Goal: Find specific page/section: Find specific page/section

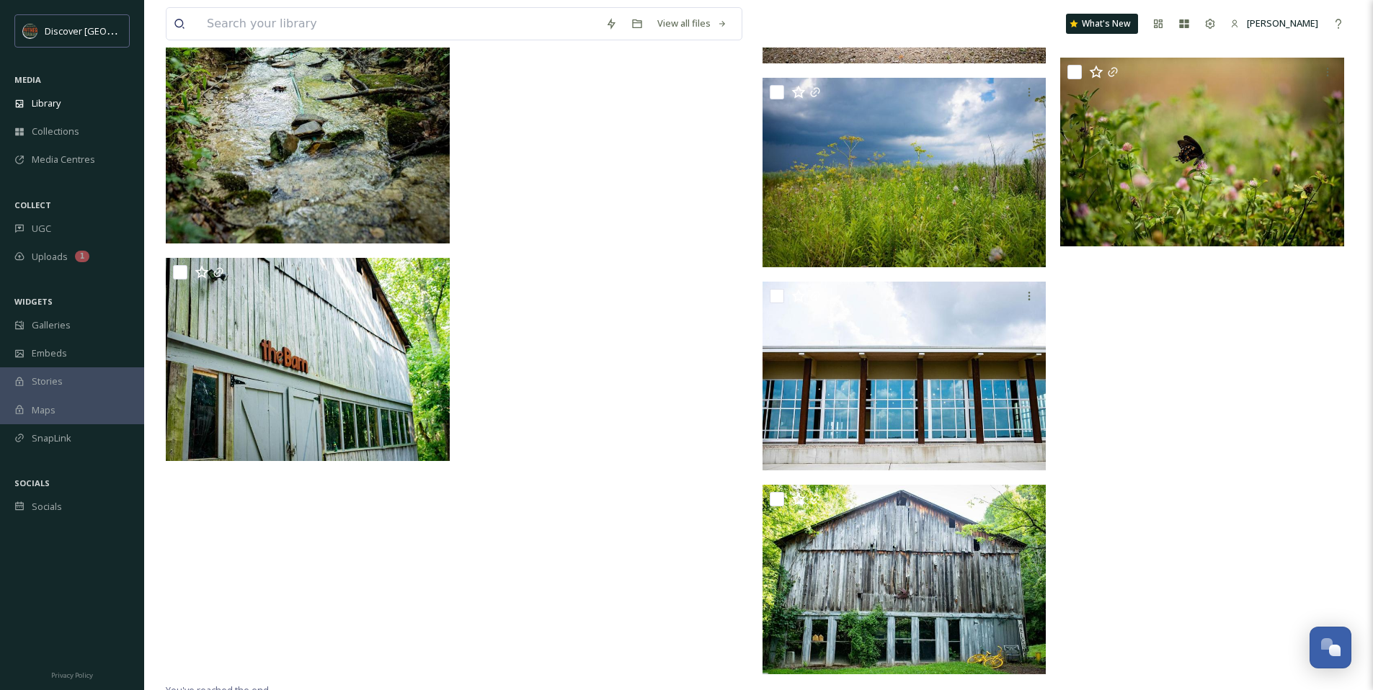
scroll to position [13882, 0]
click at [90, 102] on div "Library" at bounding box center [72, 103] width 144 height 28
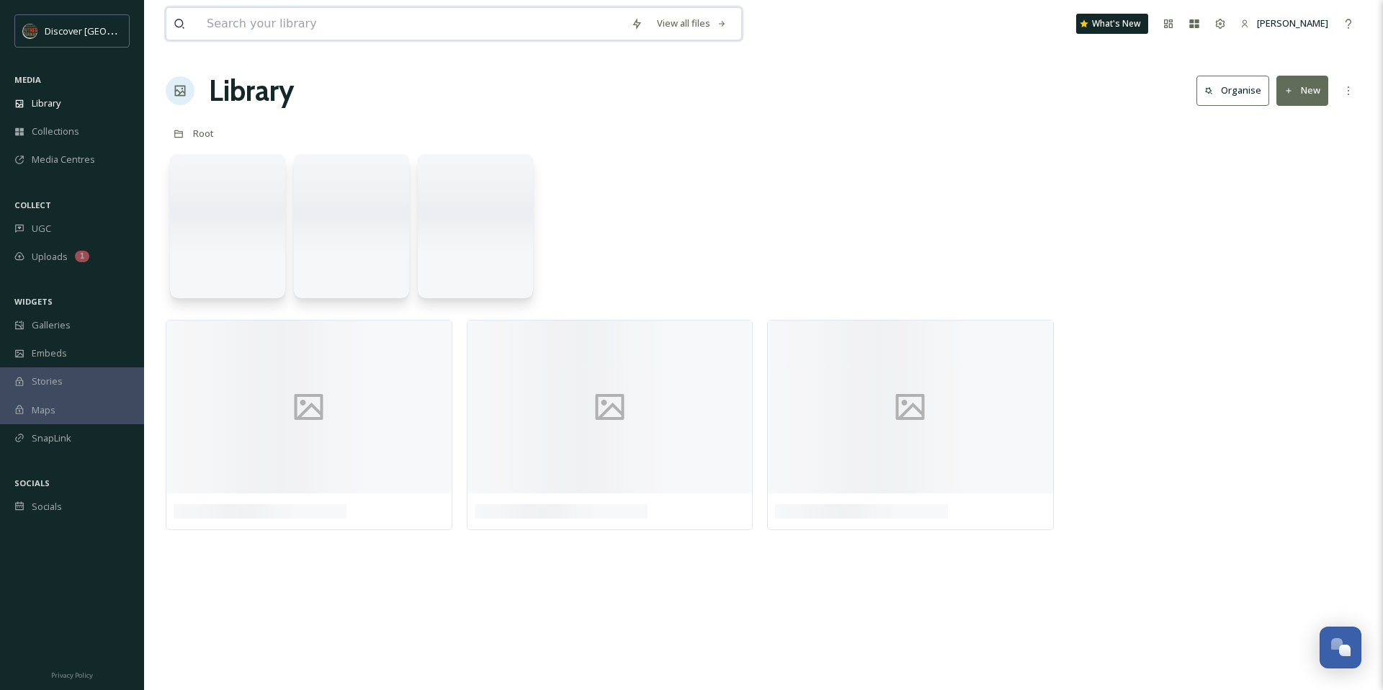
click at [414, 8] on input at bounding box center [412, 24] width 424 height 32
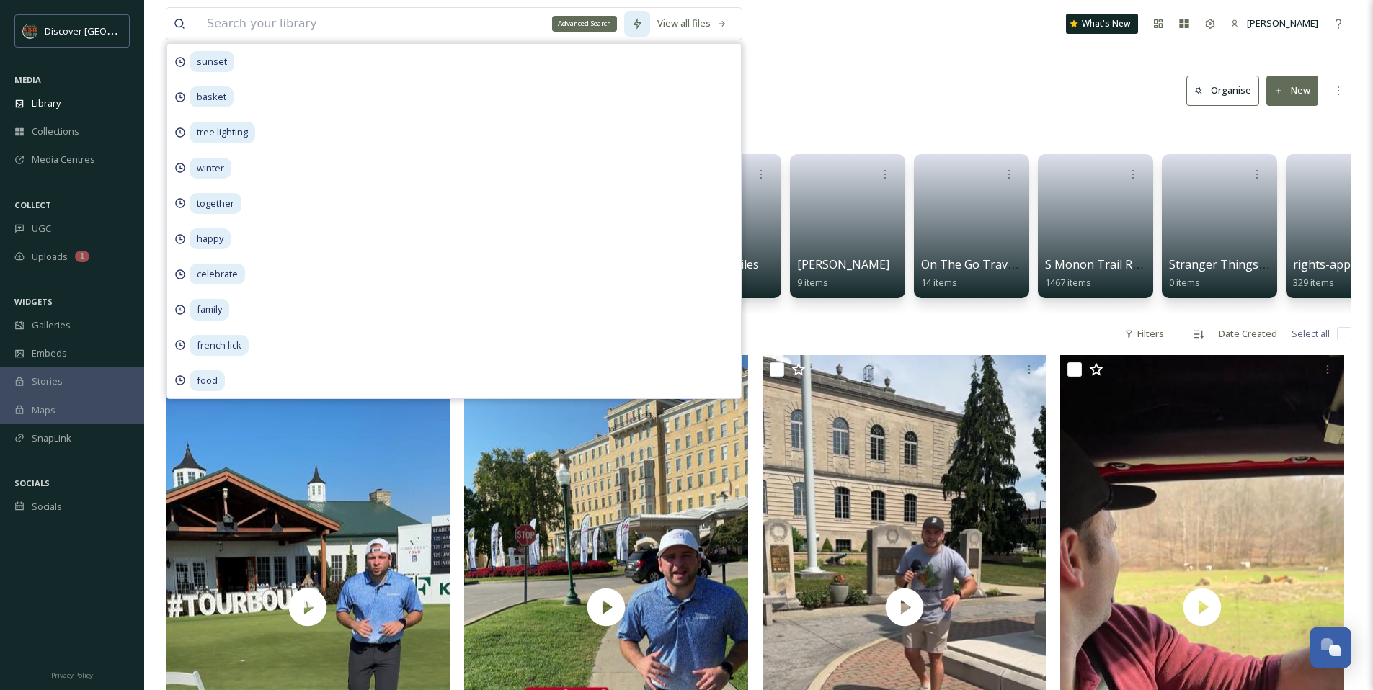
click at [629, 29] on div "Advanced Search" at bounding box center [637, 24] width 26 height 26
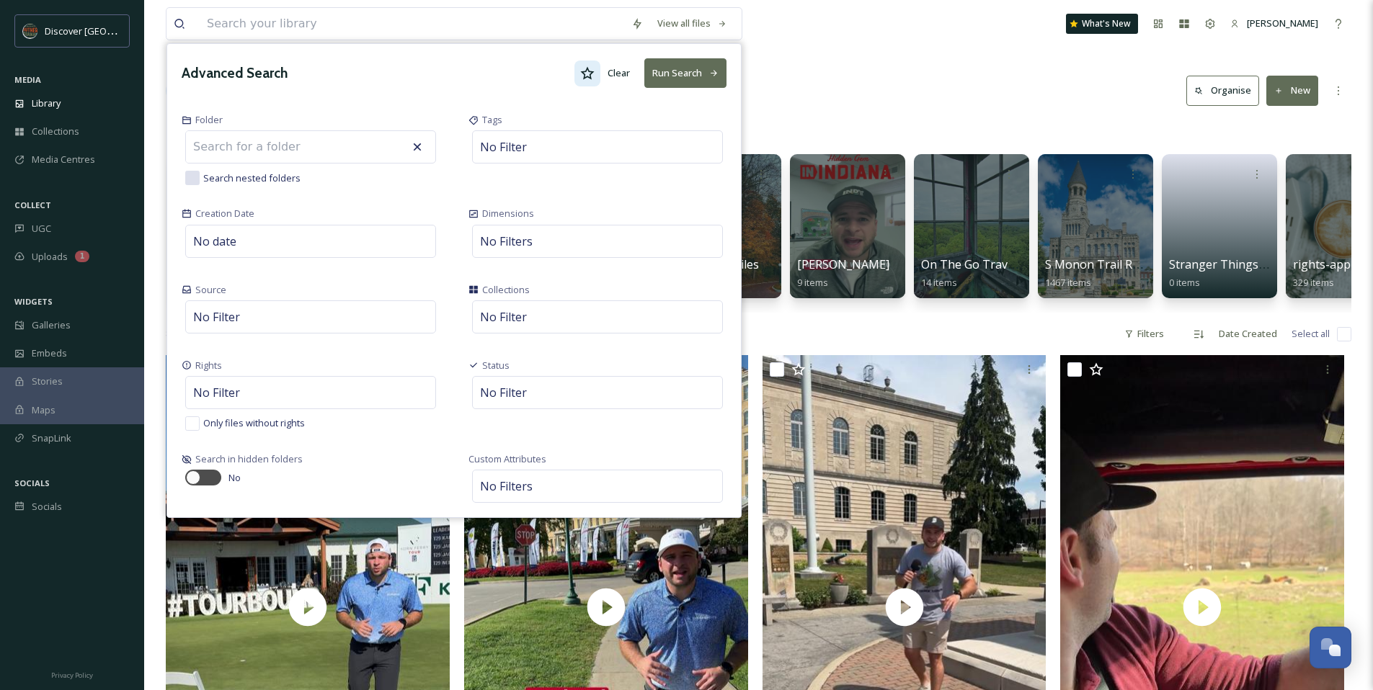
click at [594, 73] on div at bounding box center [587, 74] width 26 height 26
click at [671, 73] on button "Run Search" at bounding box center [685, 73] width 82 height 30
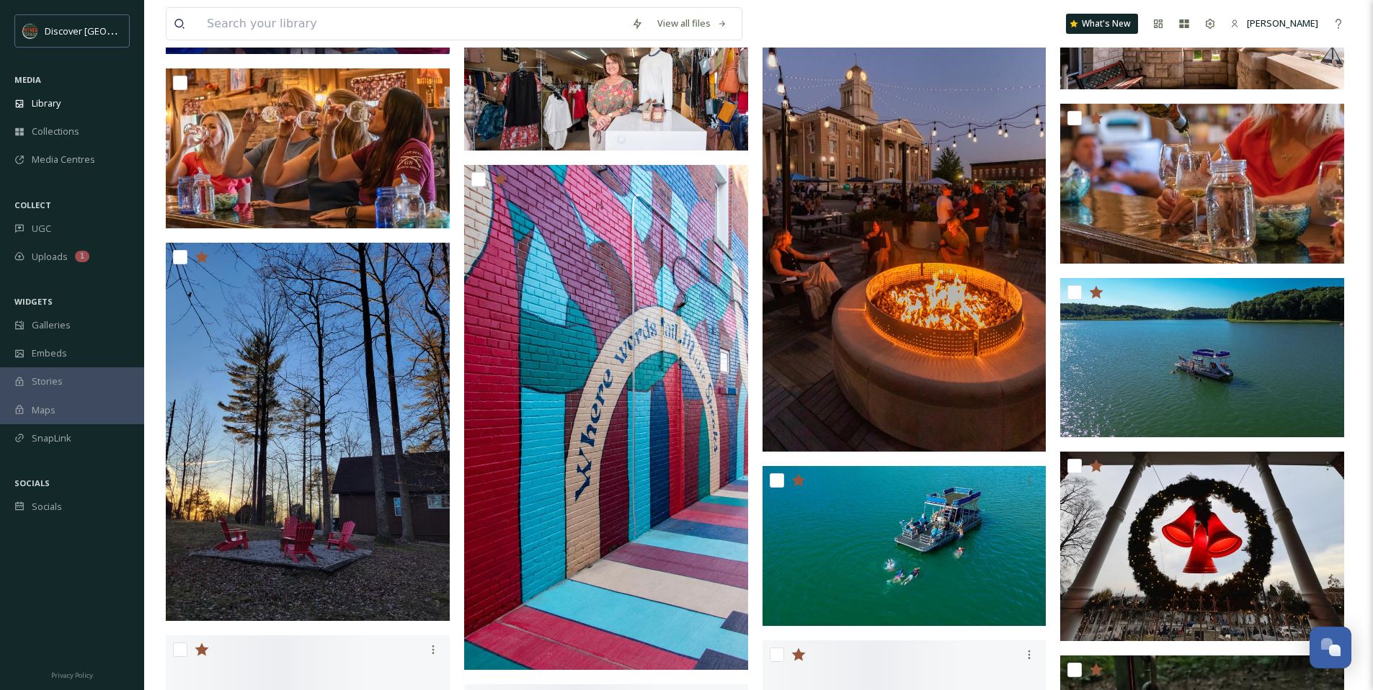
scroll to position [2102, 0]
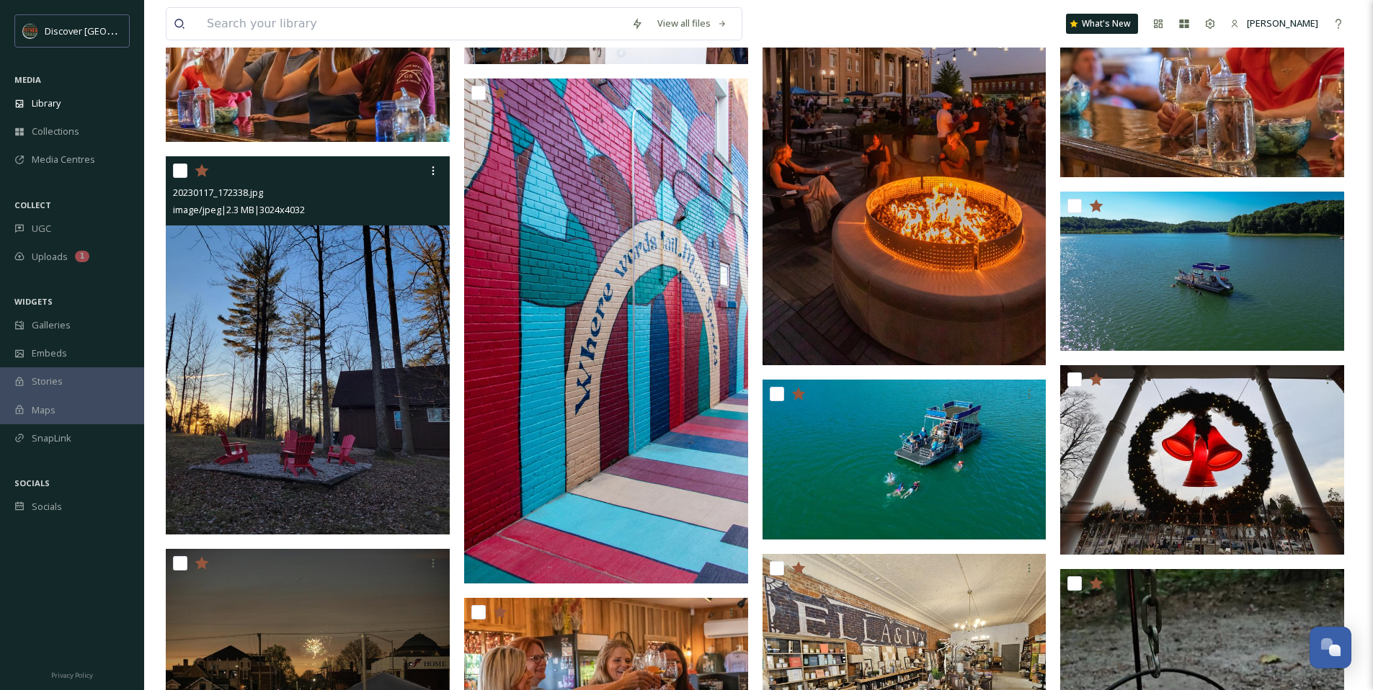
click at [346, 329] on img at bounding box center [308, 345] width 284 height 378
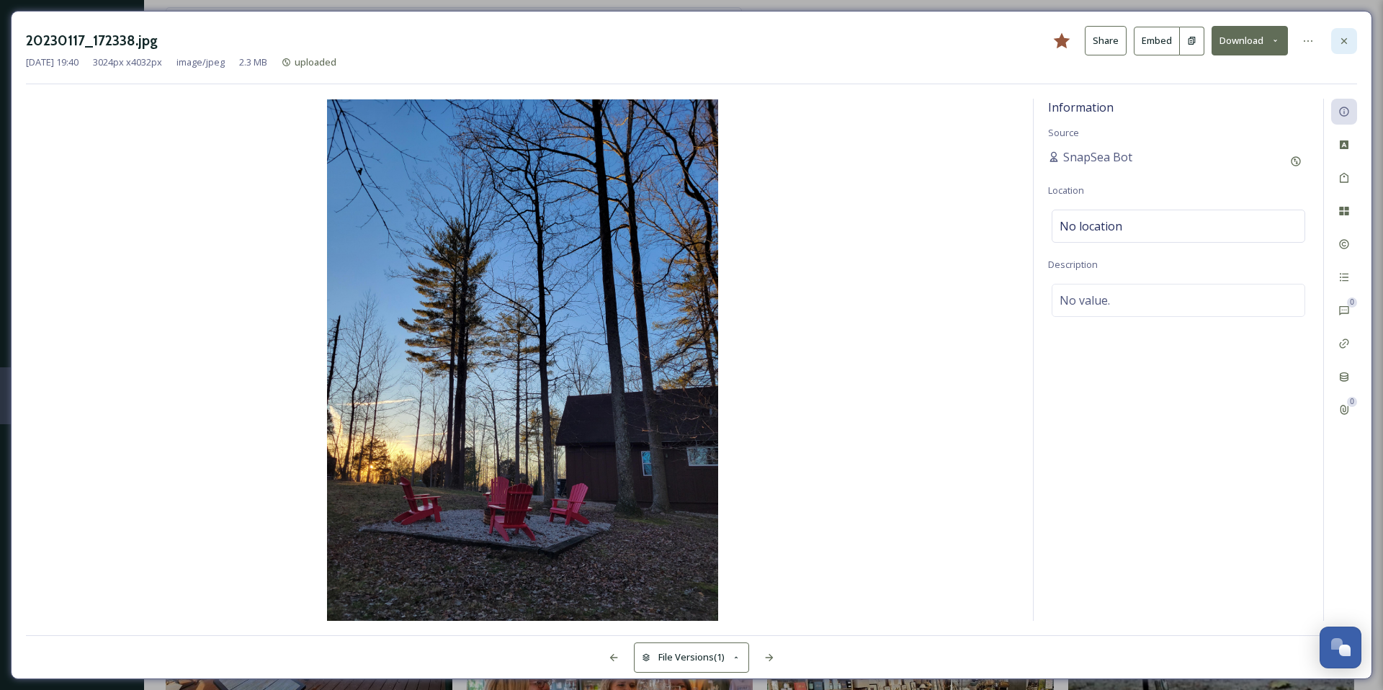
click at [1350, 46] on div at bounding box center [1344, 41] width 26 height 26
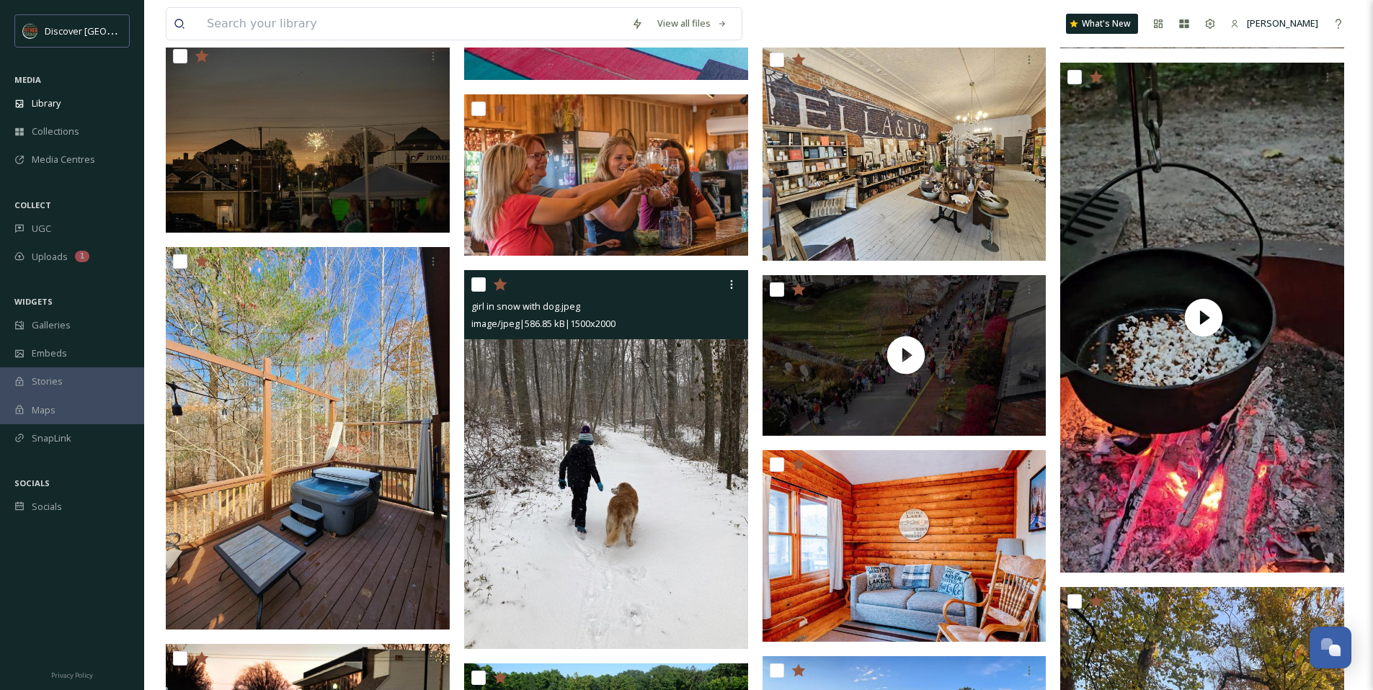
scroll to position [2630, 0]
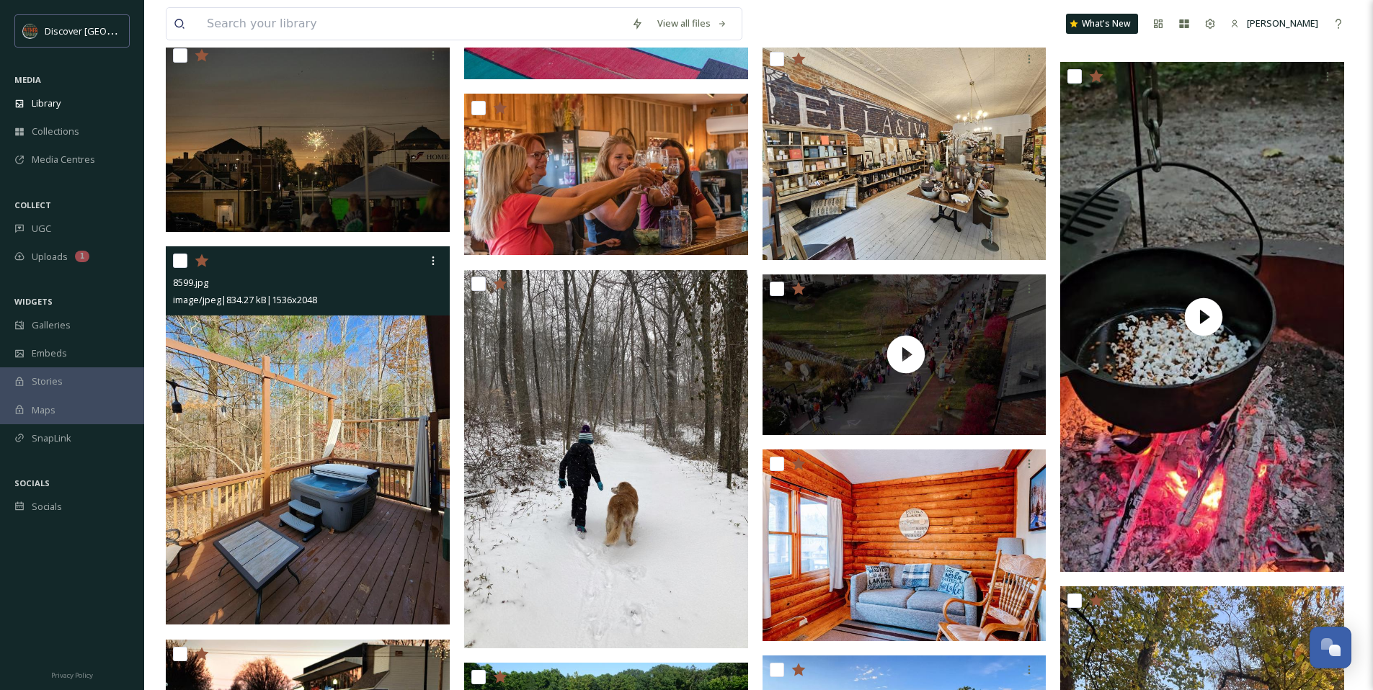
click at [324, 467] on img at bounding box center [308, 435] width 284 height 378
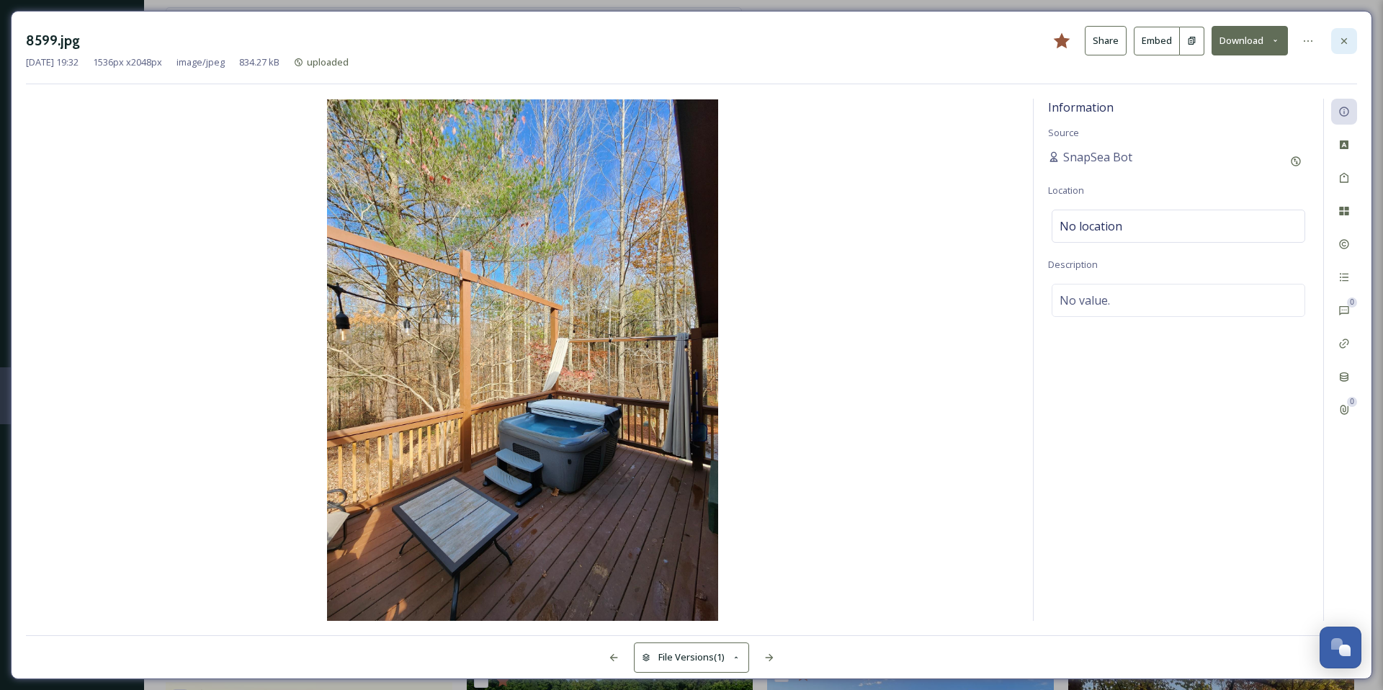
click at [1351, 33] on div at bounding box center [1344, 41] width 26 height 26
